Goal: Information Seeking & Learning: Learn about a topic

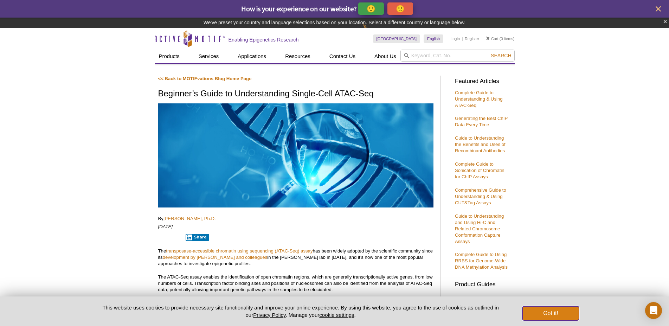
click at [544, 315] on button "Got it!" at bounding box center [550, 313] width 56 height 14
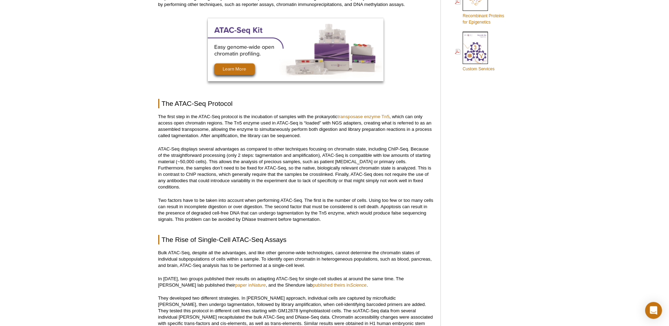
scroll to position [500, 0]
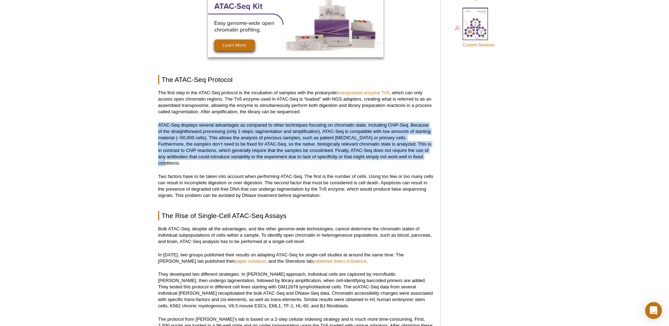
drag, startPoint x: 158, startPoint y: 124, endPoint x: 429, endPoint y: 157, distance: 272.6
click at [429, 157] on p "ATAC-Seq displays several advantages as compared to other techniques focusing o…" at bounding box center [295, 144] width 275 height 44
copy p "ATAC-Seq displays several advantages as compared to other techniques focusing o…"
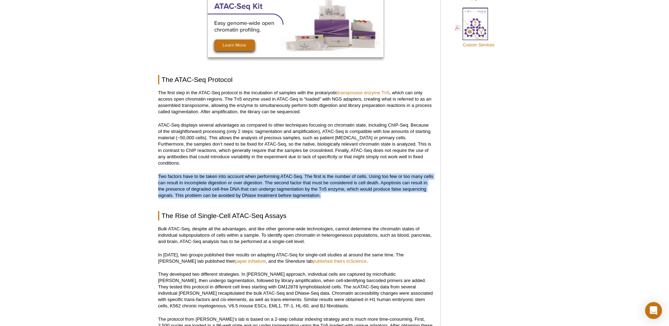
drag, startPoint x: 158, startPoint y: 169, endPoint x: 328, endPoint y: 189, distance: 170.6
click at [328, 189] on p "Two factors have to be taken into account when performing ATAC-Seq. The first i…" at bounding box center [295, 185] width 275 height 25
copy p "Two factors have to be taken into account when performing ATAC-Seq. The first i…"
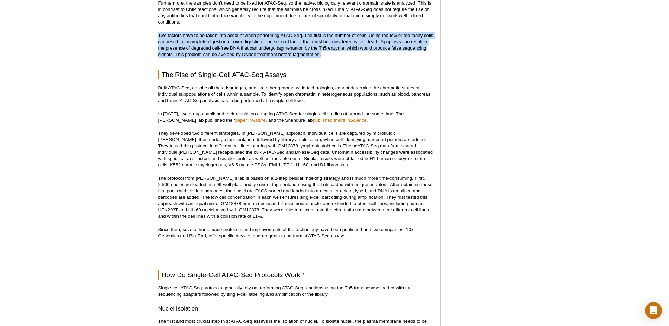
scroll to position [643, 0]
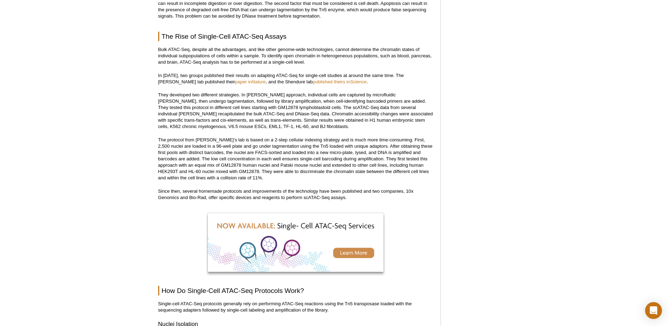
scroll to position [571, 0]
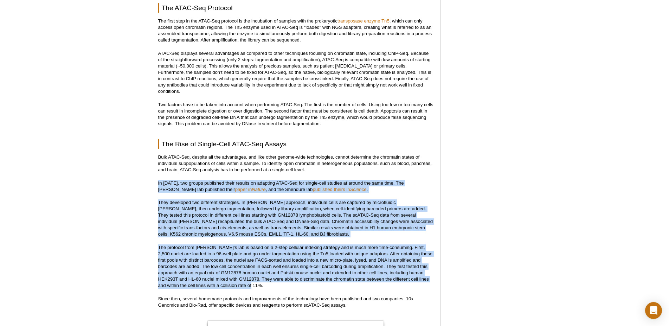
drag, startPoint x: 156, startPoint y: 176, endPoint x: 271, endPoint y: 280, distance: 155.2
copy div "Lo 5343, ips dolors ametconse adipi elitsed do eiusmodt INCI-Utl etd magnaa-eni…"
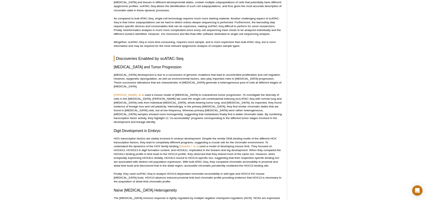
scroll to position [1217, 0]
